Goal: Transaction & Acquisition: Purchase product/service

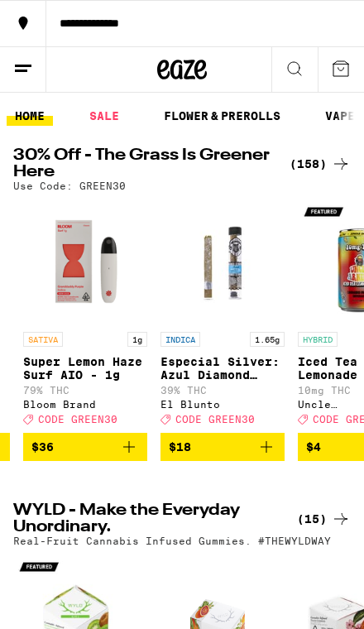
scroll to position [23, 0]
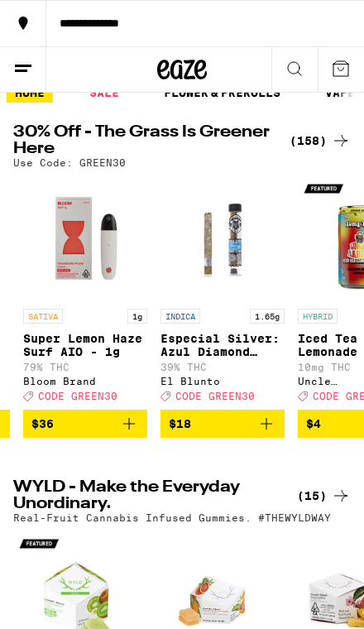
click at [337, 132] on icon at bounding box center [341, 141] width 20 height 20
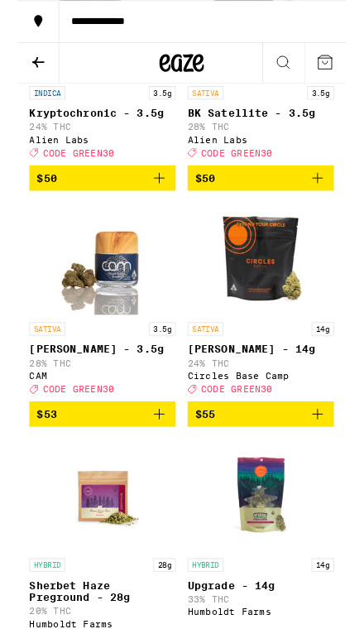
scroll to position [20499, 0]
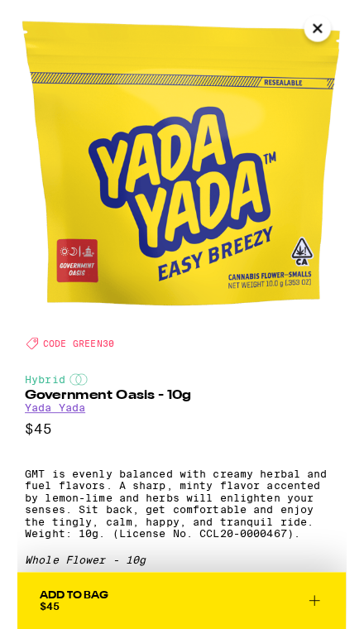
click at [123, 361] on img at bounding box center [182, 182] width 364 height 364
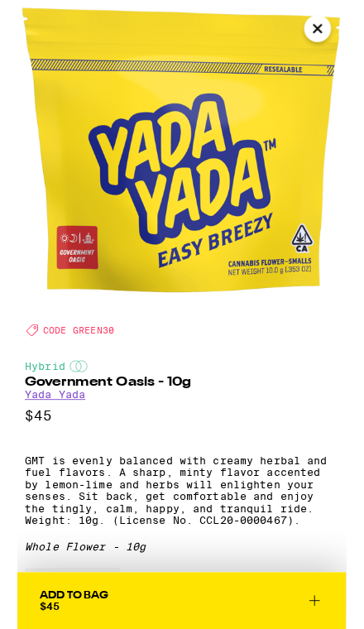
scroll to position [16, 0]
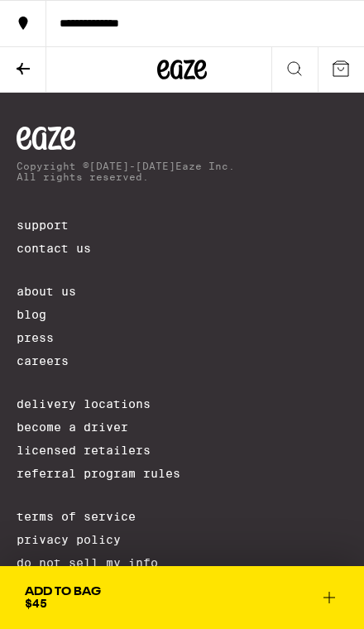
scroll to position [23471, 0]
